Goal: Transaction & Acquisition: Purchase product/service

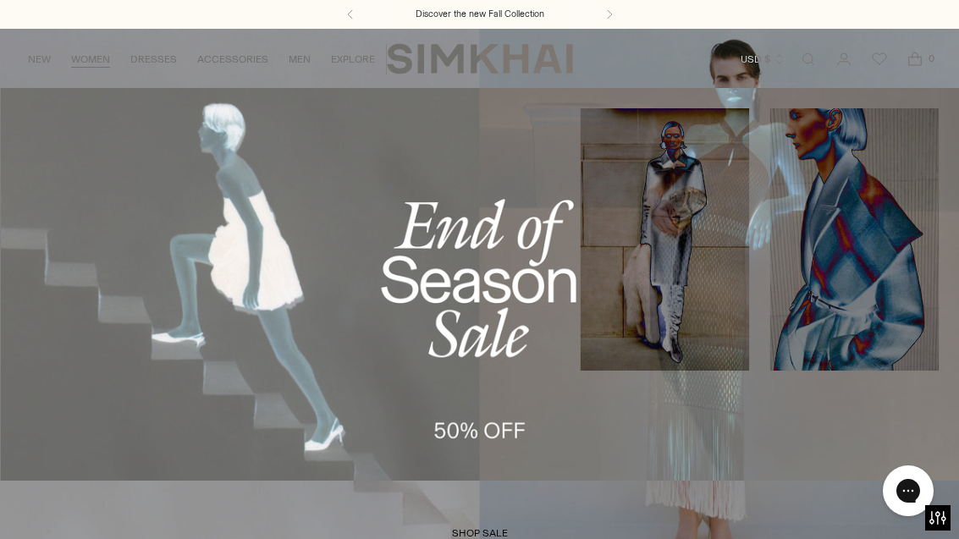
click at [99, 373] on link "Pants & Shorts" at bounding box center [62, 379] width 84 height 12
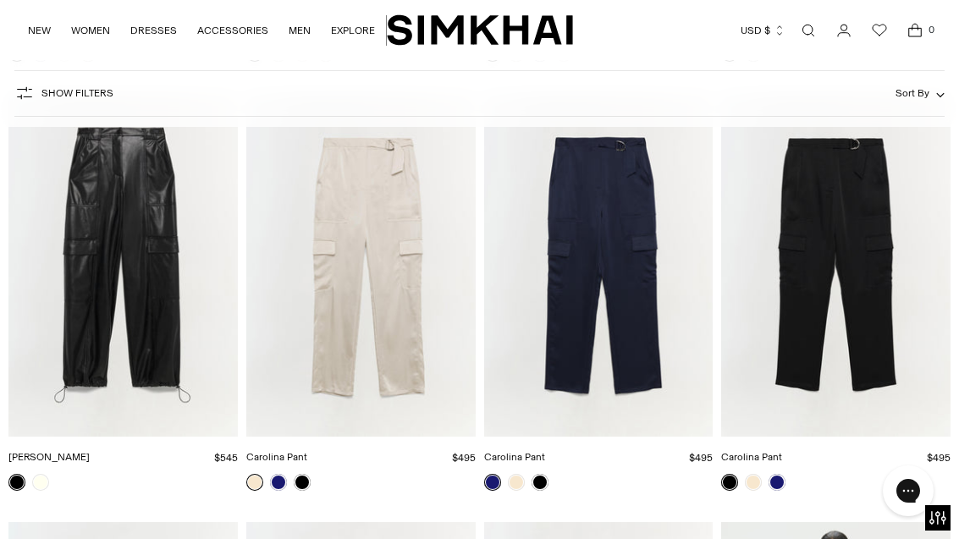
scroll to position [3974, 0]
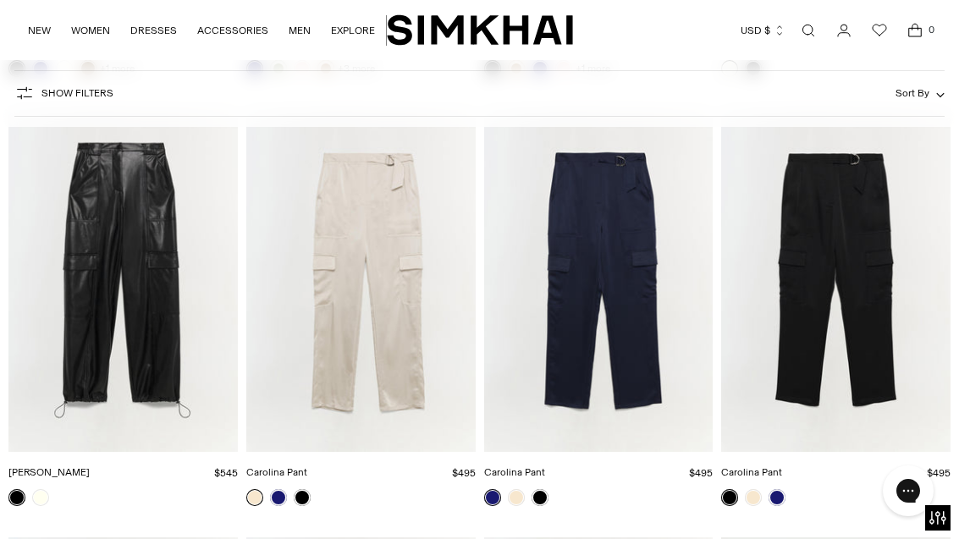
click at [653, 295] on img "Carolina Pant" at bounding box center [598, 280] width 229 height 344
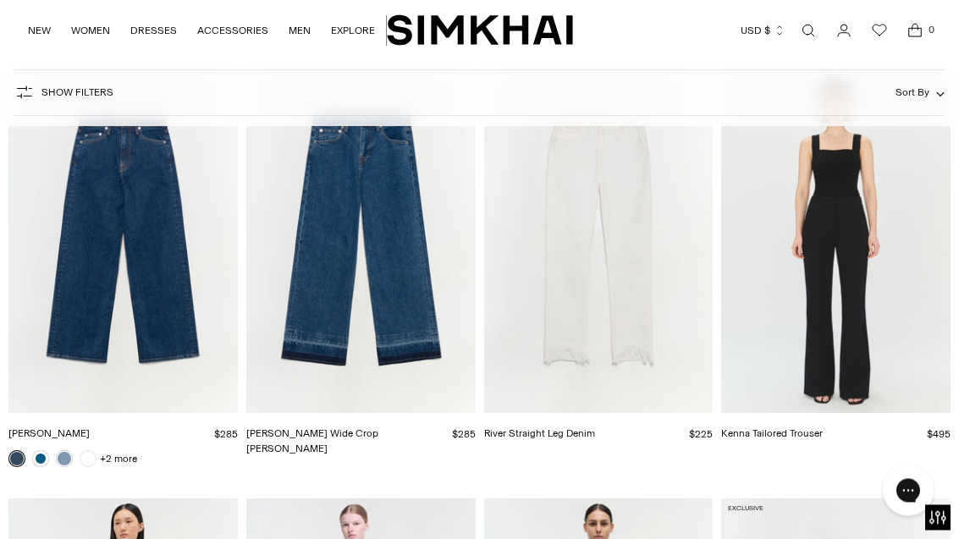
scroll to position [0, 0]
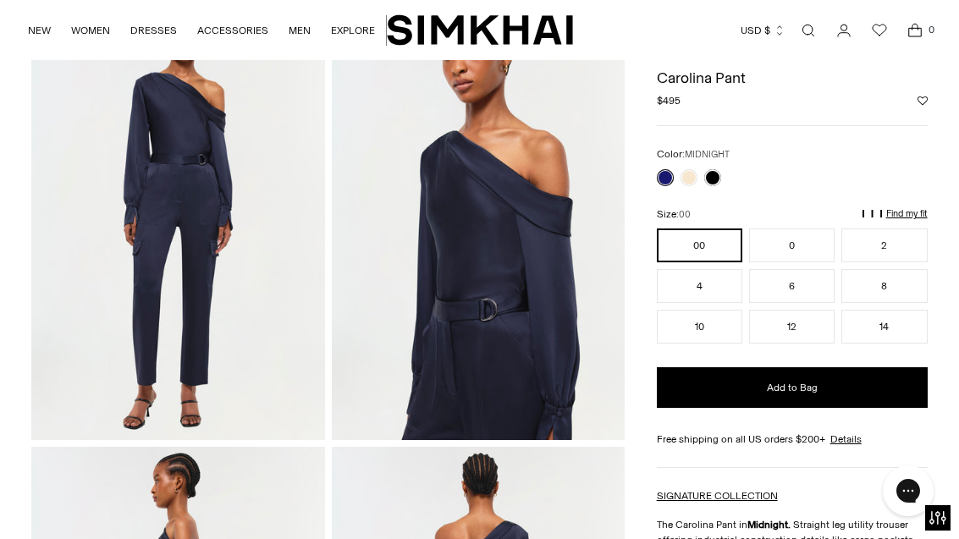
scroll to position [95, 0]
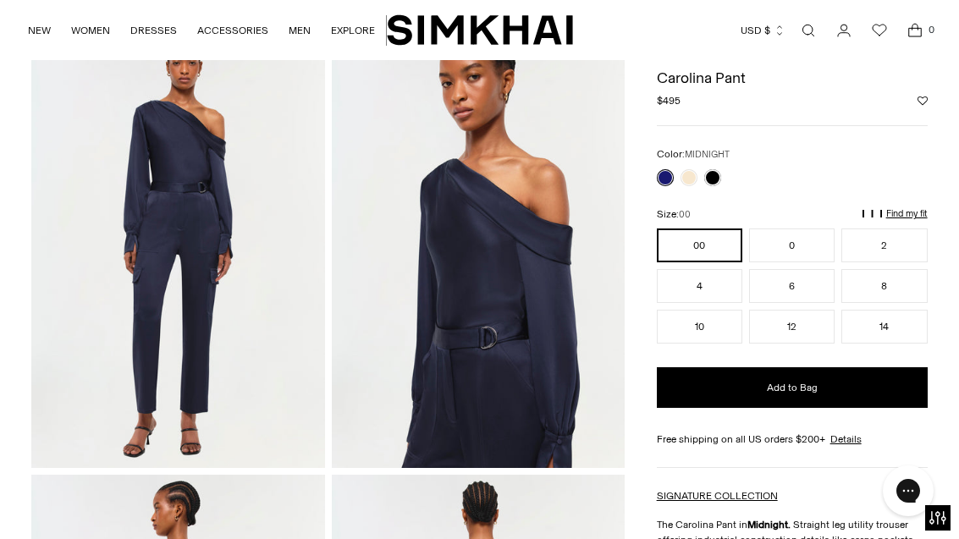
click at [703, 293] on button "4" at bounding box center [699, 286] width 85 height 34
